Goal: Transaction & Acquisition: Purchase product/service

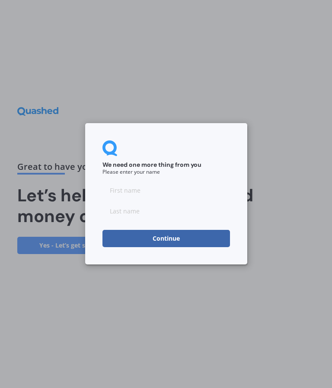
click at [111, 189] on input at bounding box center [166, 190] width 128 height 17
type input "[PERSON_NAME]"
type input "Ahmu"
click at [120, 239] on button "Continue" at bounding box center [166, 238] width 128 height 17
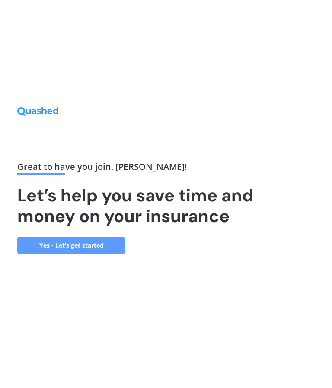
click at [70, 254] on link "Yes - Let’s get started" at bounding box center [71, 245] width 108 height 17
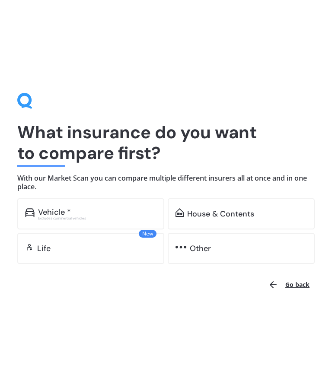
click at [190, 217] on div "House & Contents" at bounding box center [220, 214] width 67 height 9
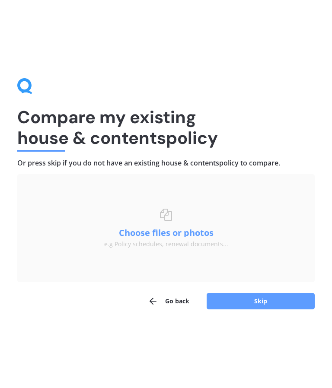
click at [131, 236] on button "Choose files or photos" at bounding box center [166, 233] width 108 height 9
click at [269, 308] on button "Skip" at bounding box center [261, 301] width 108 height 16
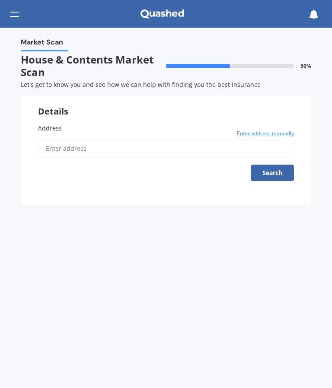
click at [53, 149] on input "Address" at bounding box center [166, 149] width 256 height 18
click at [102, 151] on input "[STREET_ADDRESS]" at bounding box center [166, 149] width 256 height 18
type input "[STREET_ADDRESS]"
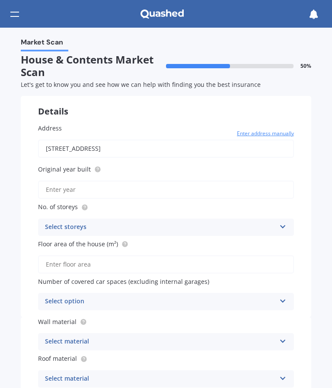
click at [52, 189] on input "Original year built" at bounding box center [166, 190] width 256 height 18
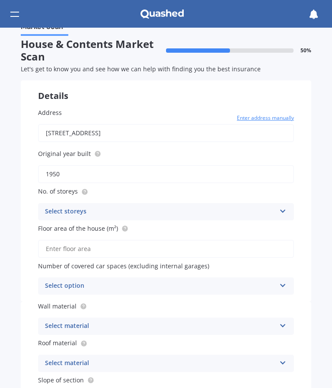
scroll to position [16, 0]
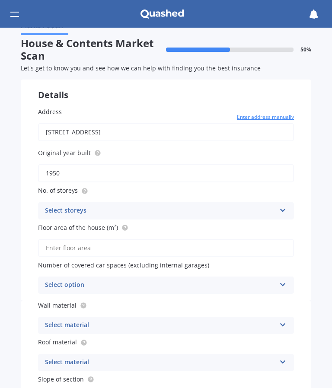
type input "1950"
click at [282, 209] on icon at bounding box center [282, 209] width 7 height 6
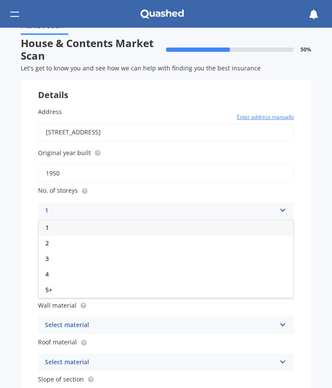
click at [45, 225] on span "1" at bounding box center [46, 228] width 3 height 8
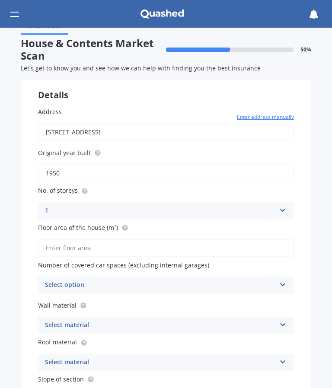
click at [42, 245] on input "Floor area of the house (m²)" at bounding box center [166, 248] width 256 height 18
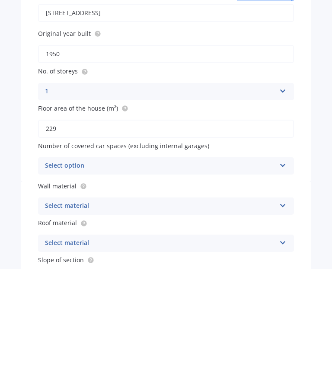
type input "229"
click at [277, 277] on div "Select option 0 1 2 3 4 5+" at bounding box center [166, 285] width 256 height 17
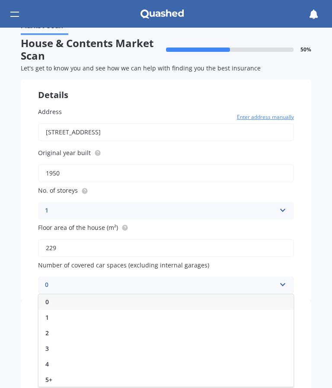
click at [41, 301] on div "0" at bounding box center [165, 302] width 255 height 16
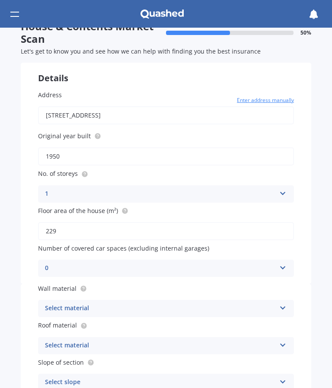
scroll to position [34, 0]
click at [284, 304] on icon at bounding box center [282, 306] width 7 height 6
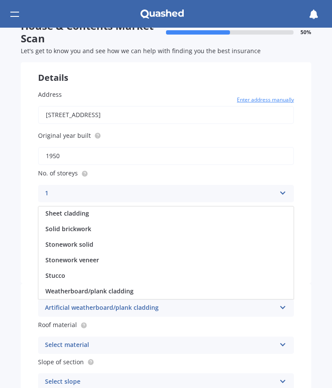
scroll to position [110, 0]
click at [61, 293] on div "Weatherboard/plank cladding" at bounding box center [165, 292] width 255 height 16
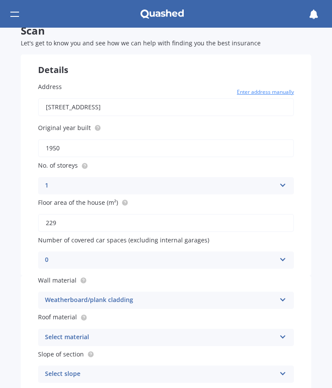
scroll to position [45, 0]
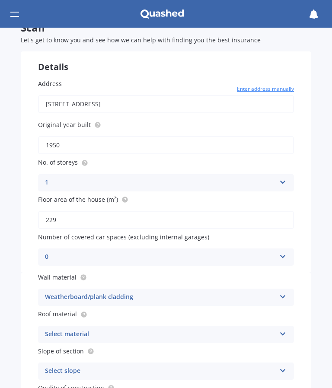
click at [285, 329] on icon at bounding box center [282, 332] width 7 height 6
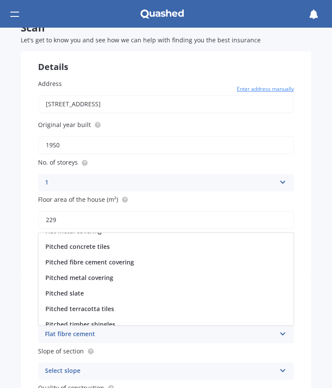
scroll to position [42, 0]
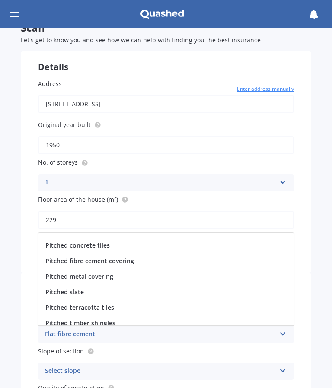
click at [54, 274] on span "Pitched metal covering" at bounding box center [79, 276] width 68 height 8
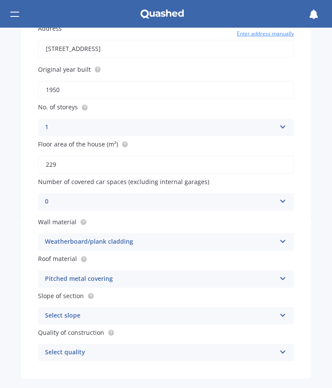
scroll to position [105, 0]
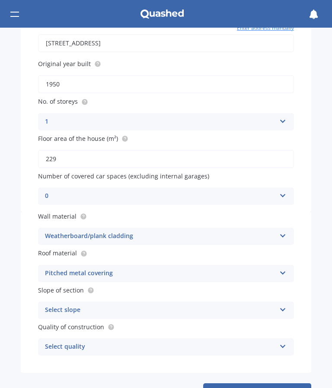
click at [284, 306] on icon at bounding box center [282, 308] width 7 height 6
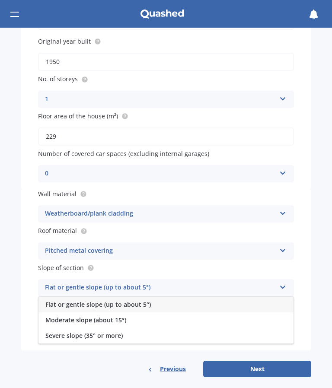
scroll to position [128, 0]
click at [51, 301] on span "Flat or gentle slope (up to about 5°)" at bounding box center [97, 305] width 105 height 8
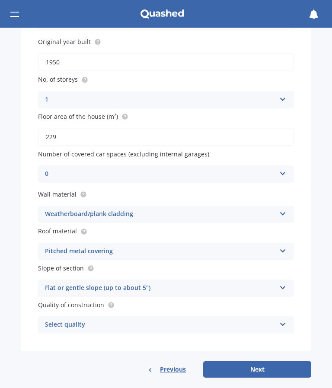
click at [281, 320] on icon at bounding box center [282, 323] width 7 height 6
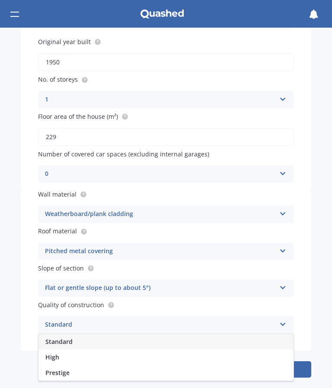
click at [44, 350] on div "High" at bounding box center [165, 358] width 255 height 16
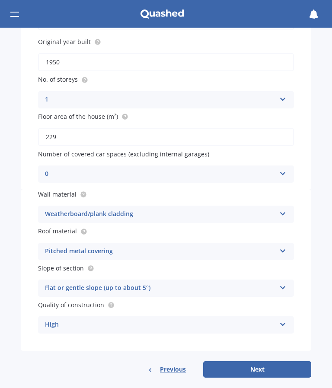
click at [258, 367] on button "Next" at bounding box center [257, 369] width 108 height 16
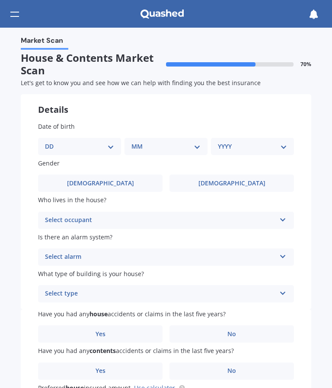
scroll to position [0, 0]
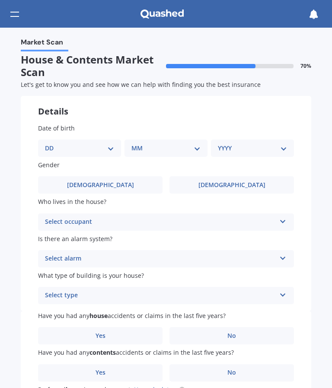
click at [99, 150] on select "DD 01 02 03 04 05 06 07 08 09 10 11 12 13 14 15 16 17 18 19 20 21 22 23 24 25 2…" at bounding box center [79, 149] width 69 height 10
select select "28"
click at [188, 150] on select "MM 01 02 03 04 05 06 07 08 09 10 11 12" at bounding box center [168, 149] width 66 height 10
select select "06"
click at [279, 147] on select "YYYY 2009 2008 2007 2006 2005 2004 2003 2002 2001 2000 1999 1998 1997 1996 1995…" at bounding box center [251, 149] width 66 height 10
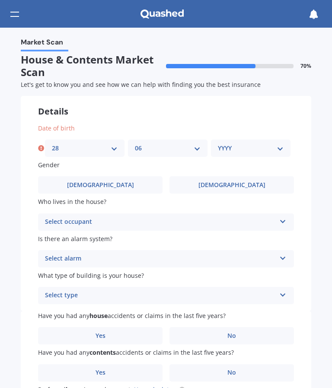
select select "1961"
click at [73, 181] on label "[DEMOGRAPHIC_DATA]" at bounding box center [100, 184] width 125 height 17
click at [0, 0] on input "[DEMOGRAPHIC_DATA]" at bounding box center [0, 0] width 0 height 0
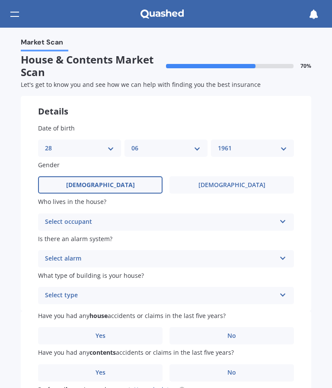
click at [281, 221] on icon at bounding box center [282, 220] width 7 height 6
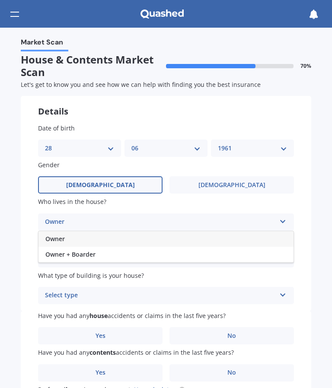
click at [44, 238] on div "Owner" at bounding box center [165, 239] width 255 height 16
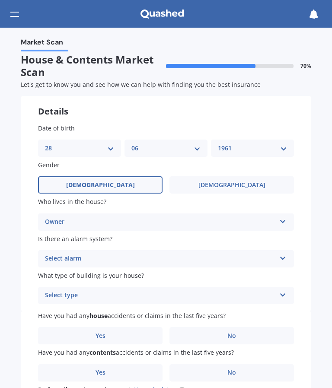
click at [281, 256] on icon at bounding box center [282, 257] width 7 height 6
click at [45, 303] on span "No" at bounding box center [49, 307] width 9 height 8
click at [281, 293] on icon at bounding box center [282, 294] width 7 height 6
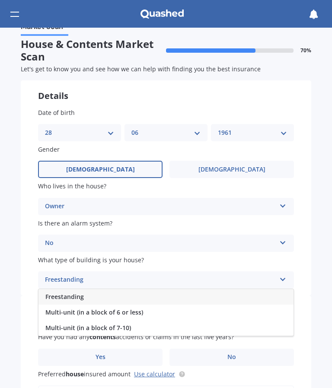
scroll to position [16, 0]
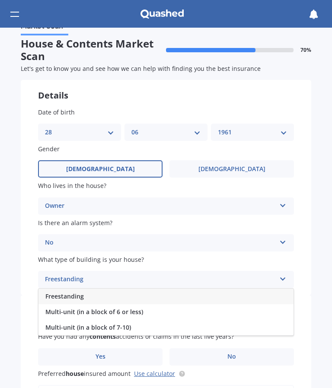
click at [55, 292] on span "Freestanding" at bounding box center [64, 296] width 38 height 8
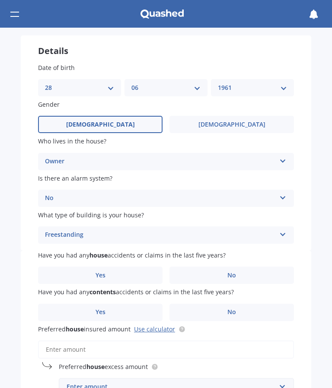
scroll to position [61, 0]
click at [235, 272] on span "No" at bounding box center [231, 275] width 9 height 7
click at [0, 0] on input "No" at bounding box center [0, 0] width 0 height 0
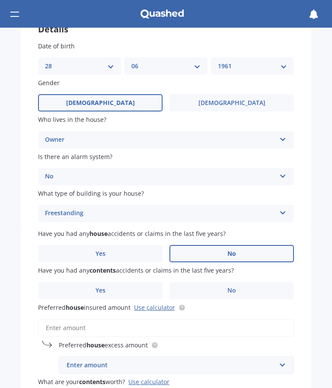
scroll to position [82, 0]
click at [238, 290] on label "No" at bounding box center [231, 290] width 125 height 17
click at [0, 0] on input "No" at bounding box center [0, 0] width 0 height 0
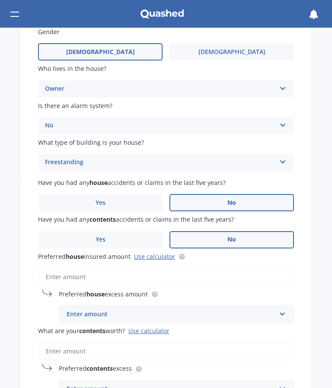
scroll to position [133, 0]
click at [144, 254] on link "Use calculator" at bounding box center [154, 256] width 41 height 8
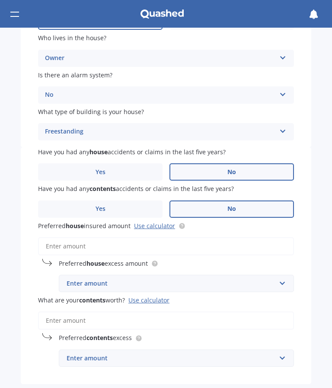
scroll to position [164, 0]
click at [95, 238] on input "Preferred house insured amount Use calculator" at bounding box center [166, 246] width 256 height 18
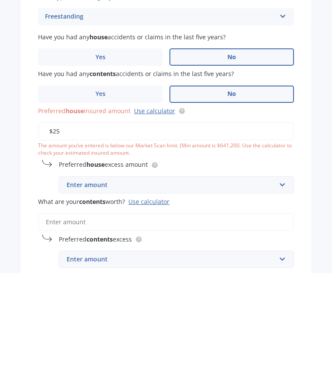
type input "$2"
type input "$1"
type input "$941,600"
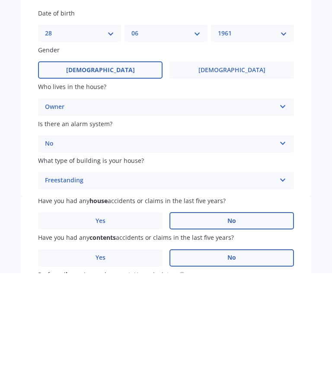
scroll to position [0, 0]
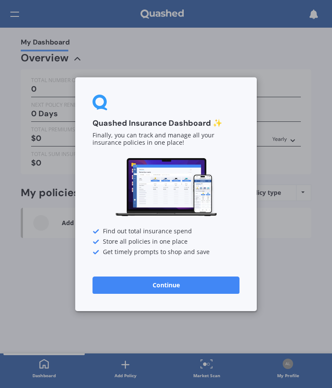
click at [182, 290] on button "Continue" at bounding box center [166, 284] width 147 height 17
